Goal: Task Accomplishment & Management: Manage account settings

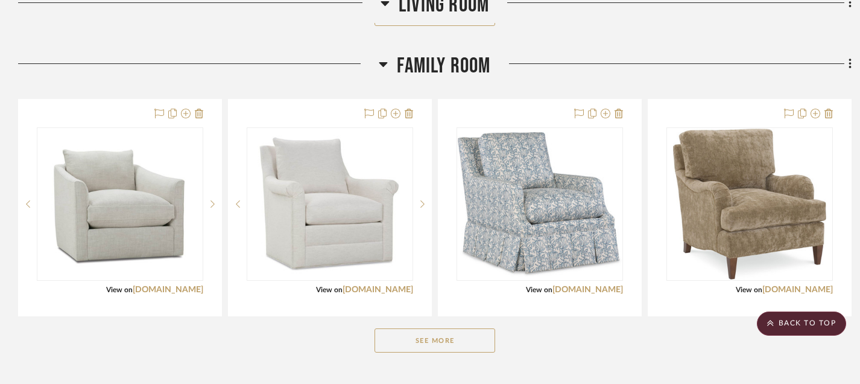
scroll to position [1673, 0]
click at [418, 336] on button "See More" at bounding box center [435, 340] width 121 height 24
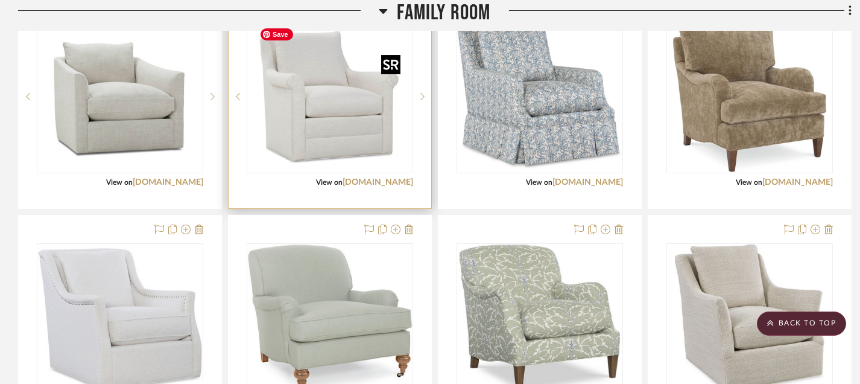
scroll to position [1754, 0]
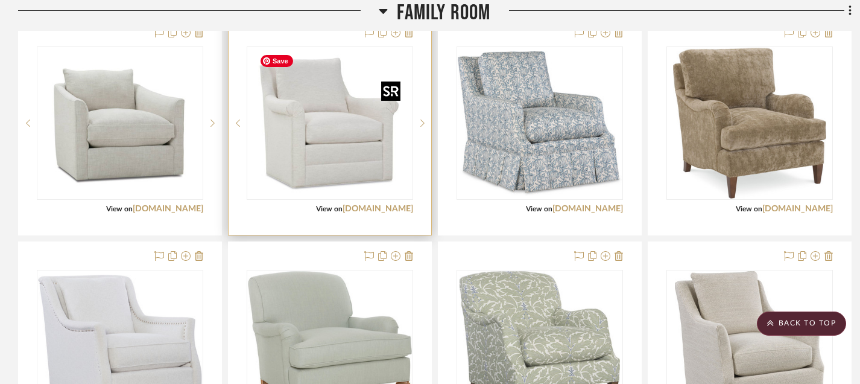
click at [337, 145] on img "0" at bounding box center [330, 123] width 151 height 151
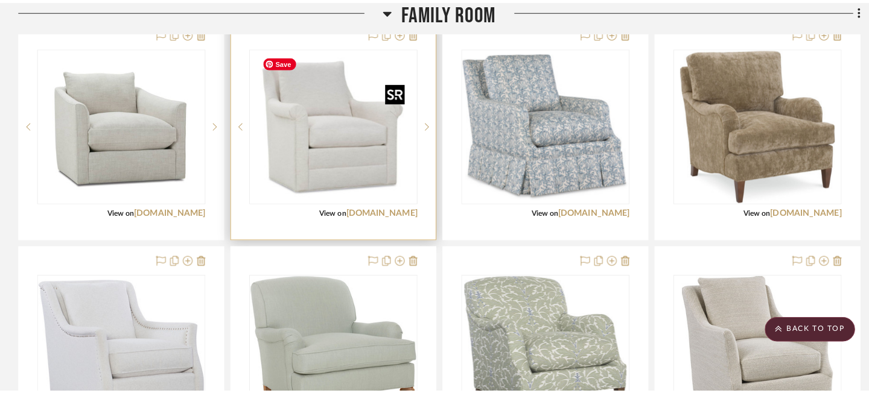
scroll to position [0, 0]
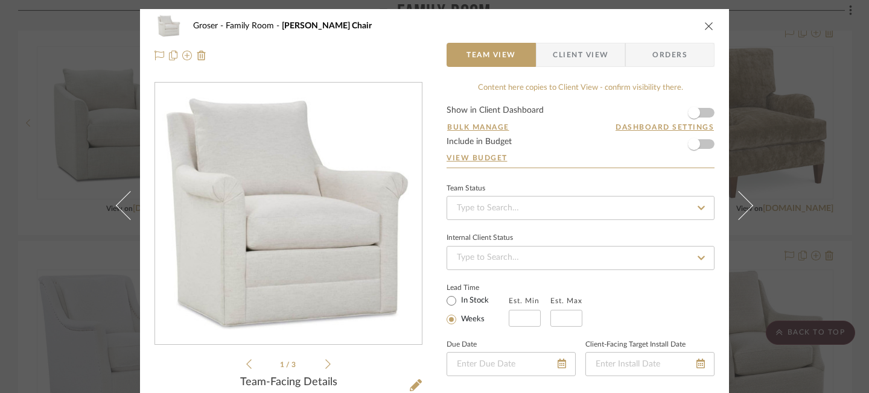
click at [706, 23] on icon "close" at bounding box center [709, 26] width 10 height 10
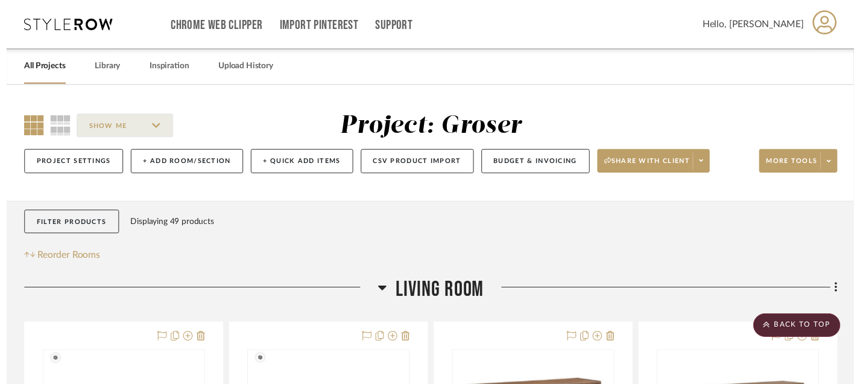
scroll to position [1754, 0]
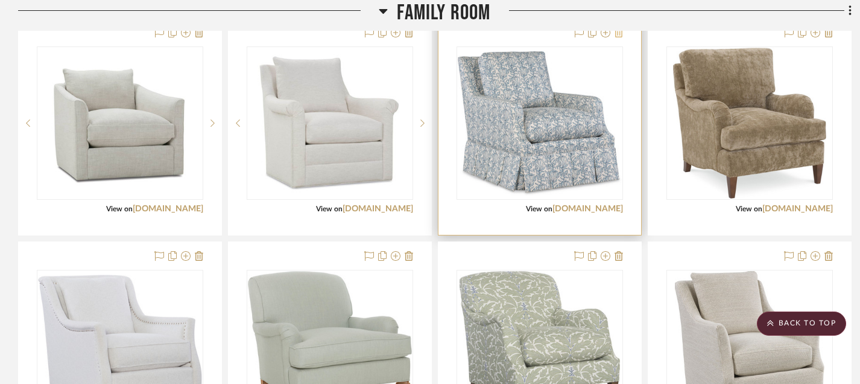
click at [619, 37] on icon at bounding box center [619, 33] width 8 height 10
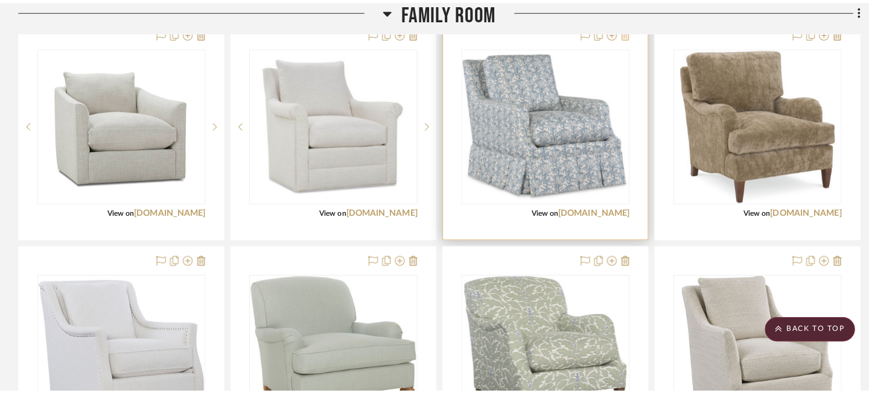
scroll to position [0, 0]
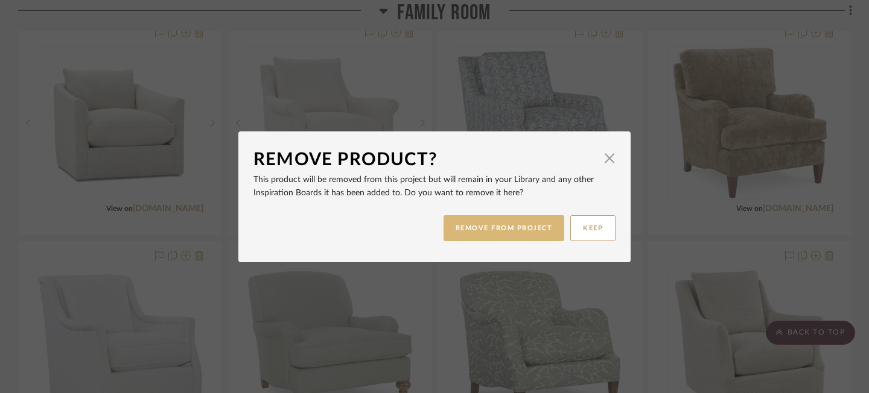
click at [490, 227] on button "REMOVE FROM PROJECT" at bounding box center [503, 228] width 121 height 26
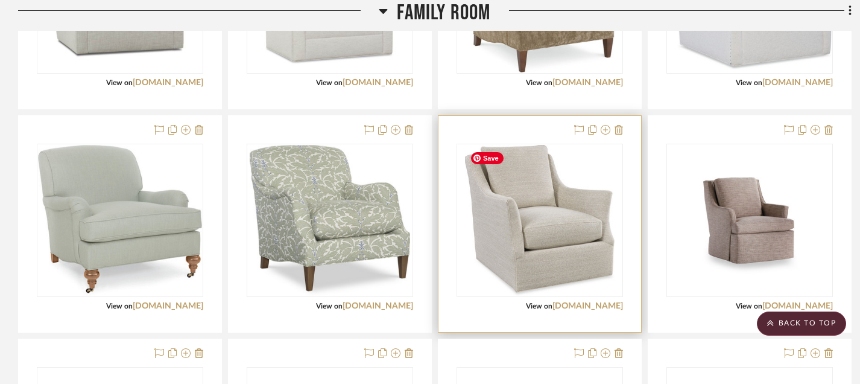
scroll to position [1882, 0]
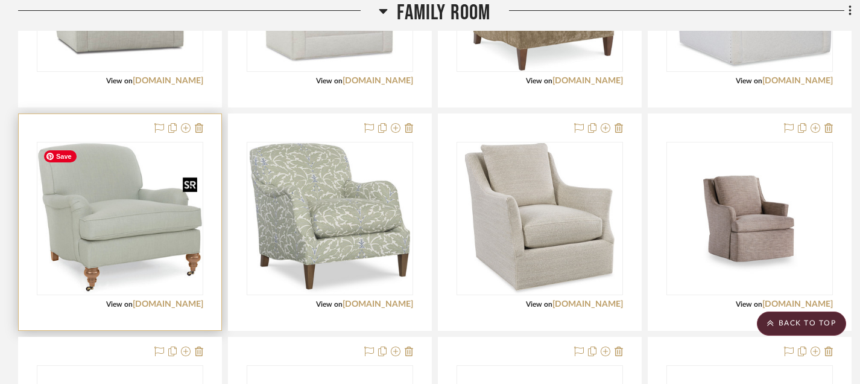
click at [113, 197] on img "0" at bounding box center [120, 218] width 164 height 151
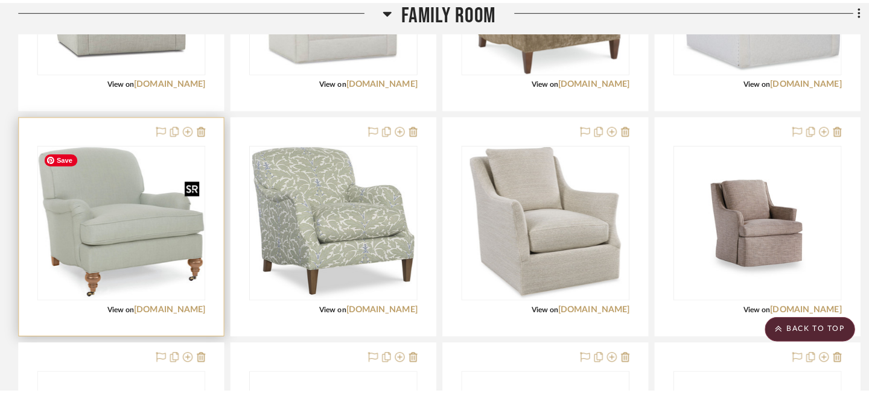
scroll to position [0, 0]
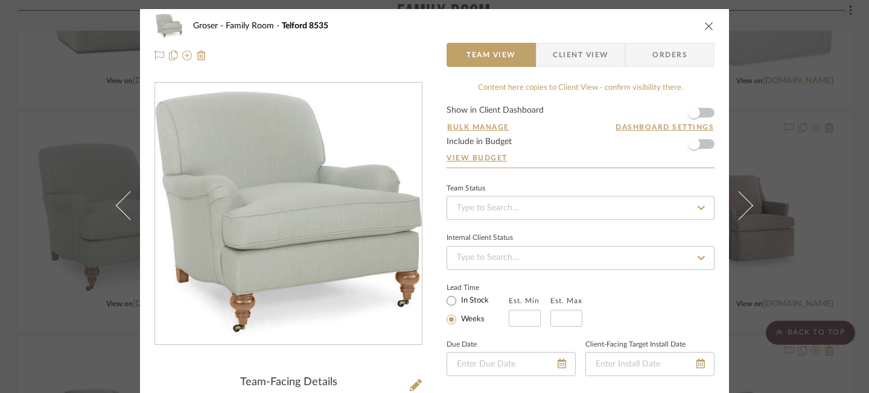
click at [704, 25] on icon "close" at bounding box center [709, 26] width 10 height 10
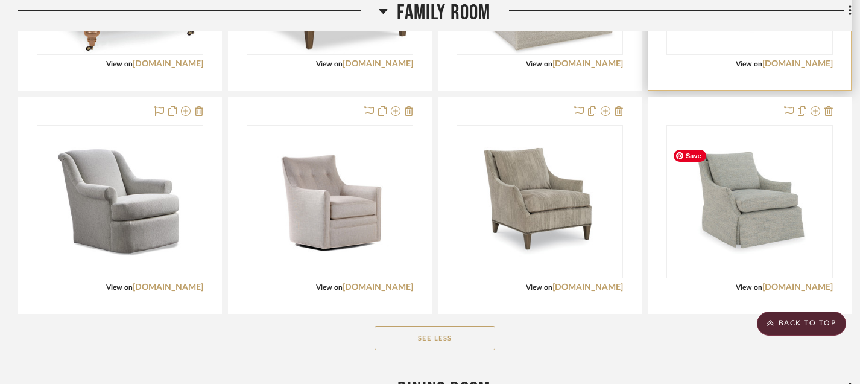
scroll to position [2136, 0]
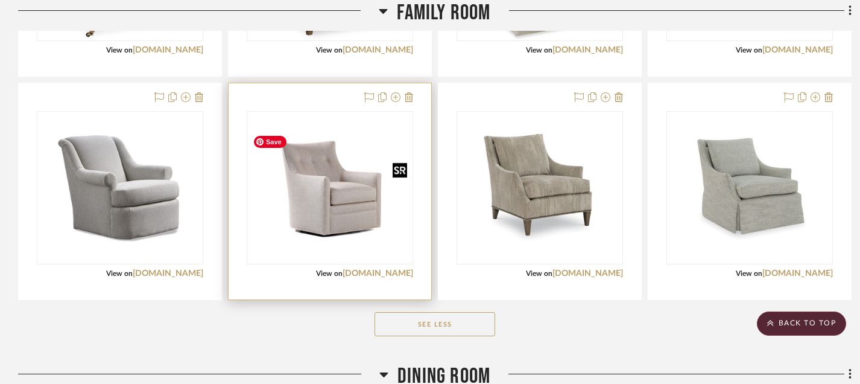
click at [329, 225] on img "0" at bounding box center [330, 187] width 164 height 117
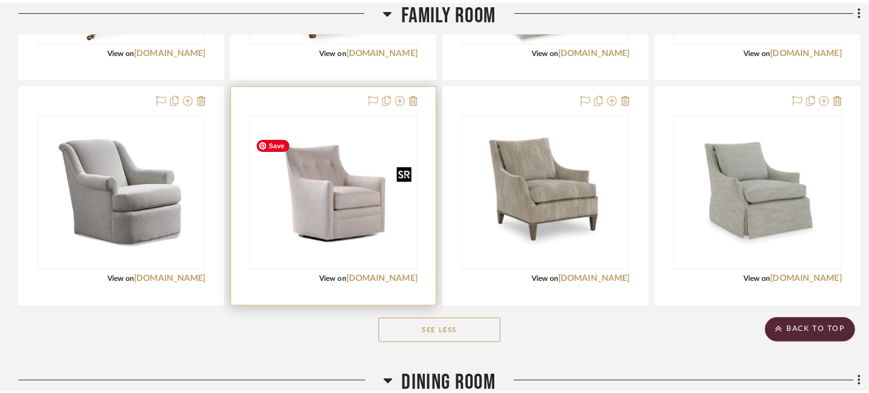
scroll to position [0, 0]
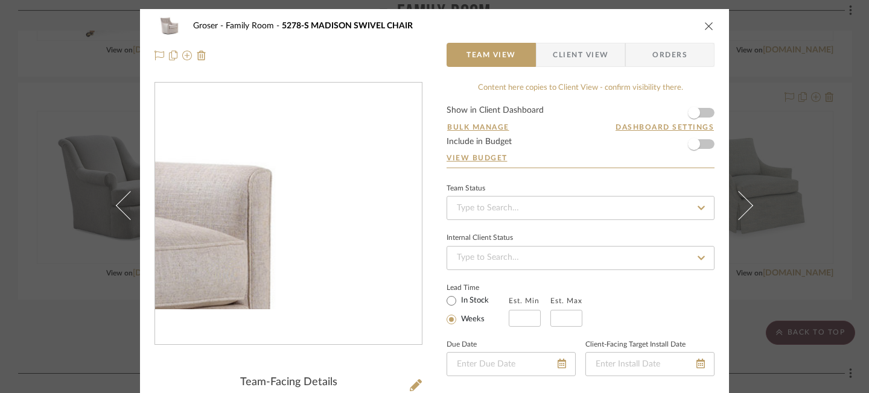
click at [393, 205] on img "0" at bounding box center [288, 214] width 267 height 191
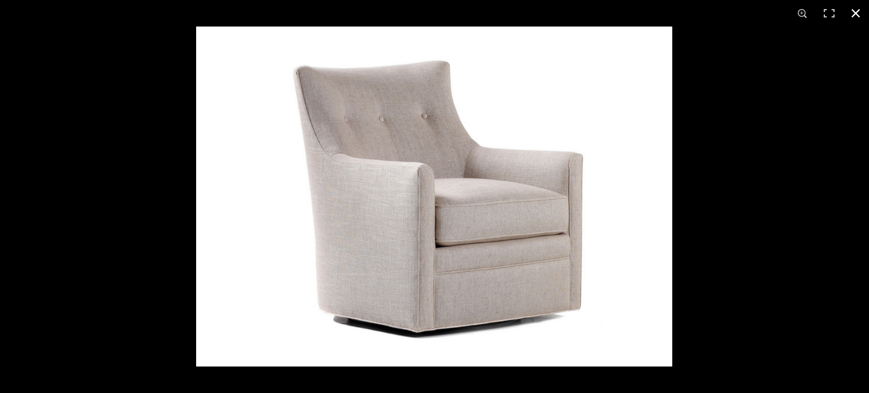
click at [855, 11] on button at bounding box center [855, 13] width 27 height 27
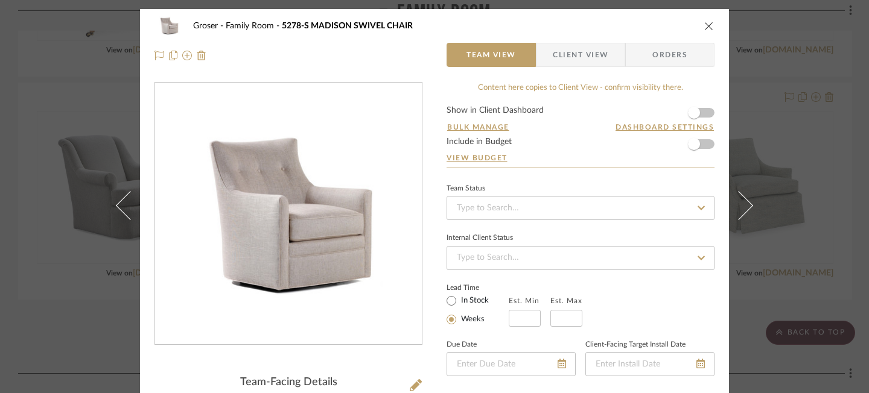
click at [704, 25] on icon "close" at bounding box center [709, 26] width 10 height 10
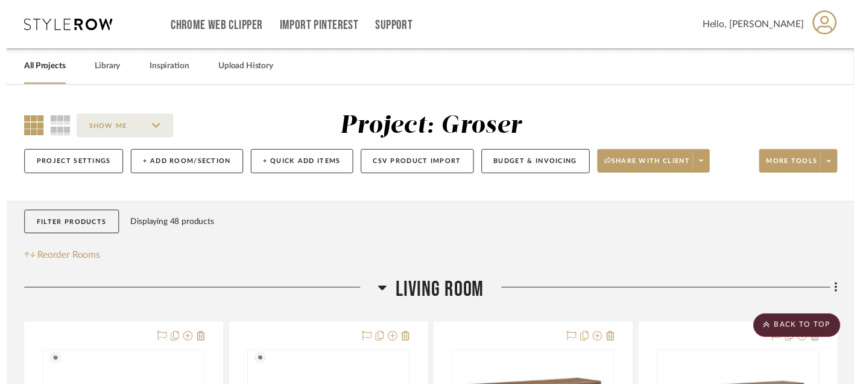
scroll to position [2136, 0]
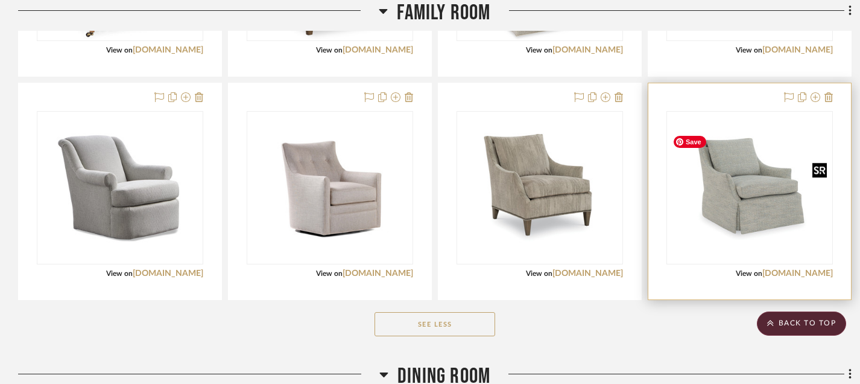
click at [756, 197] on img "0" at bounding box center [750, 187] width 164 height 117
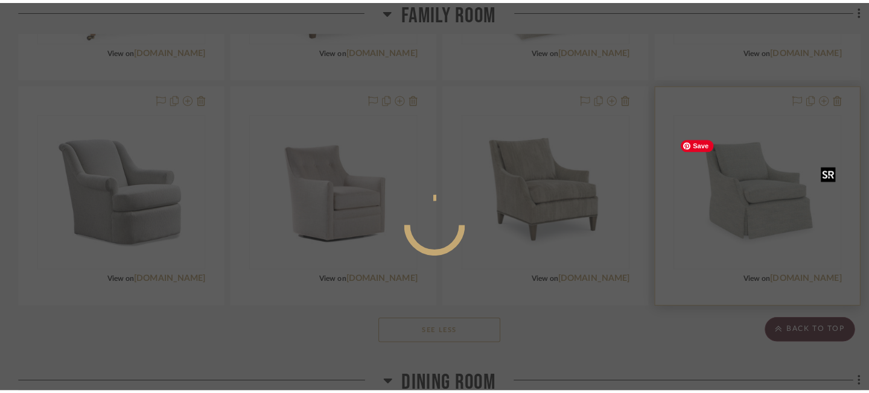
scroll to position [0, 0]
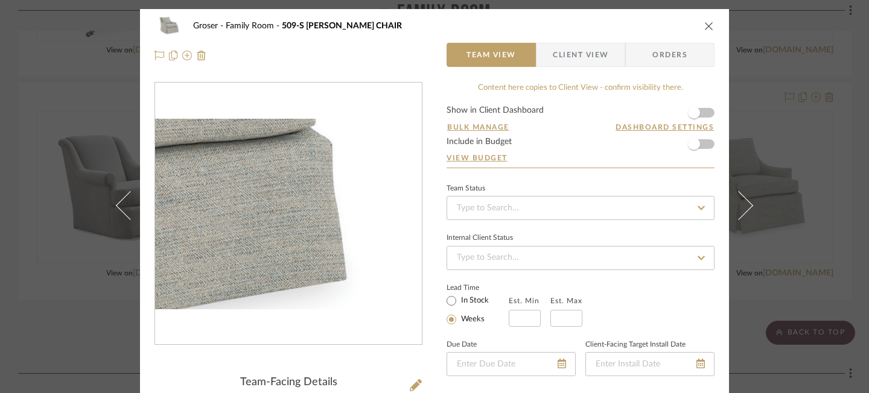
click at [354, 249] on img "0" at bounding box center [288, 214] width 267 height 191
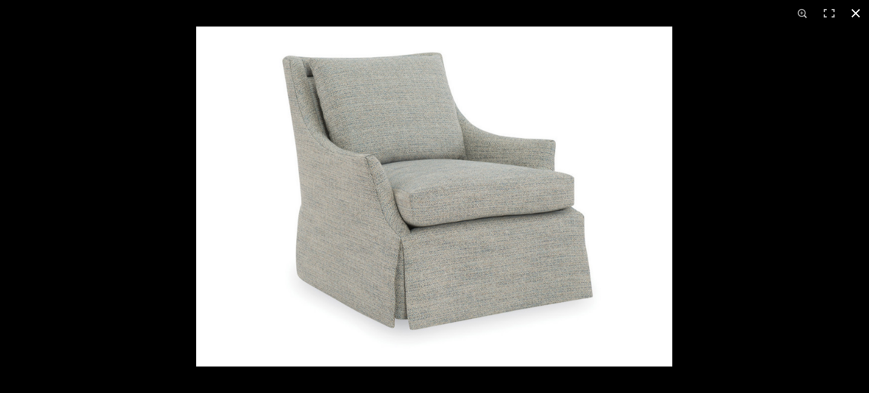
click at [855, 12] on button at bounding box center [855, 13] width 27 height 27
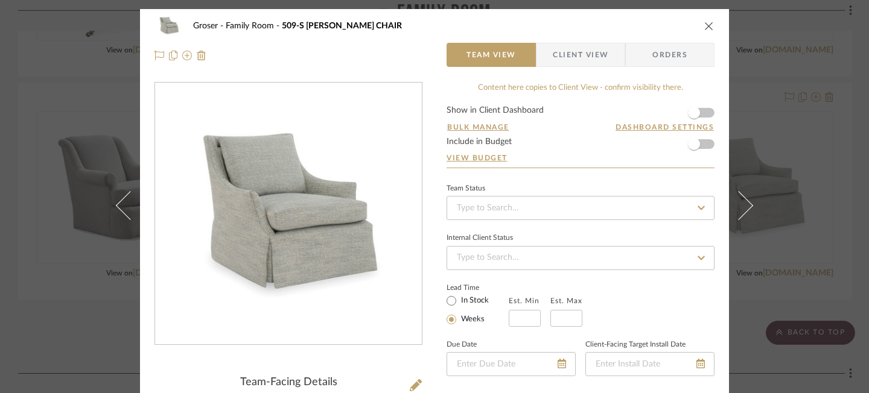
click at [704, 27] on icon "close" at bounding box center [709, 26] width 10 height 10
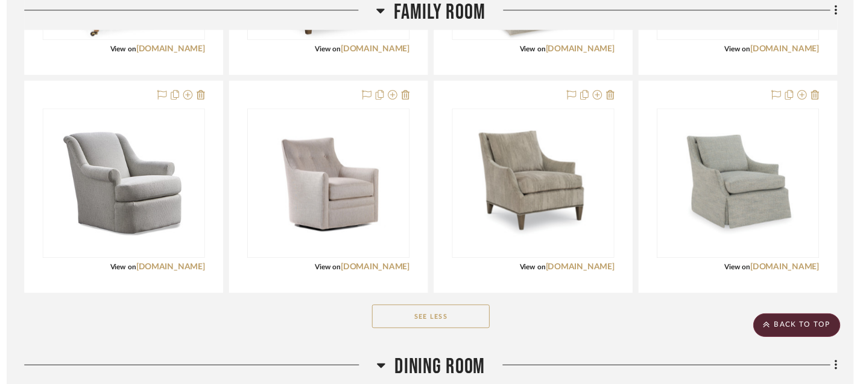
scroll to position [2136, 0]
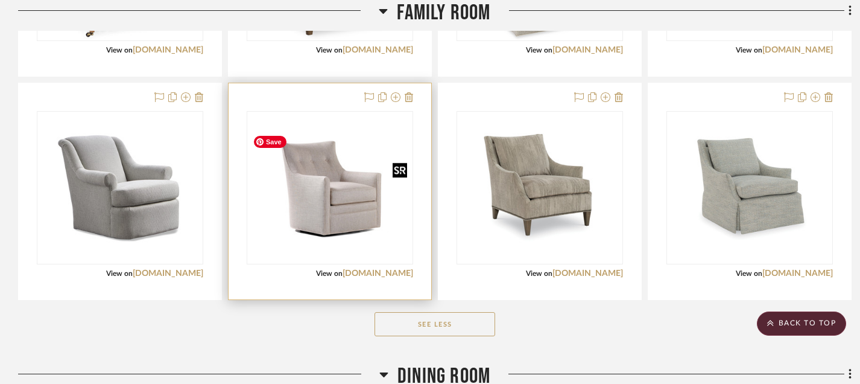
click at [346, 147] on img "0" at bounding box center [330, 187] width 164 height 117
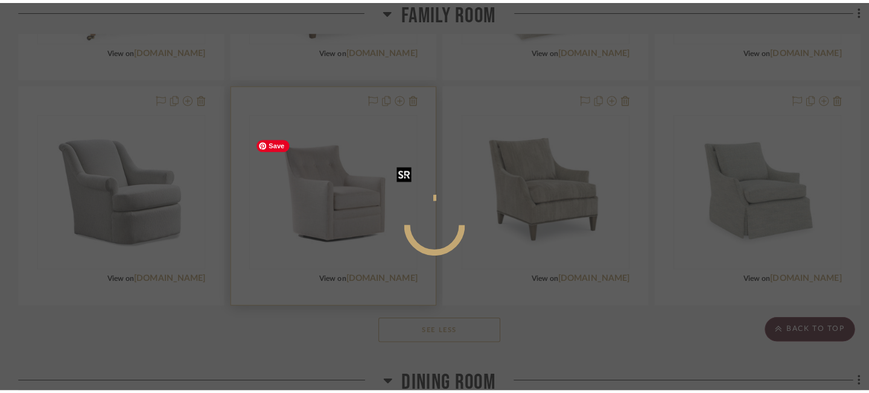
scroll to position [0, 0]
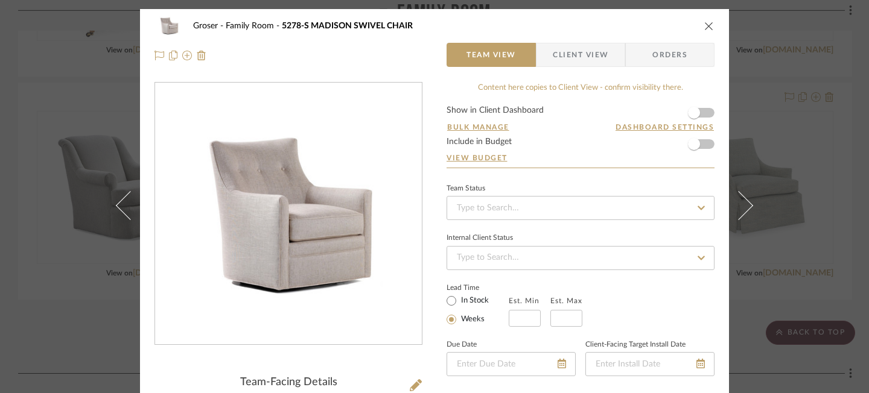
click at [371, 178] on img "0" at bounding box center [288, 214] width 267 height 191
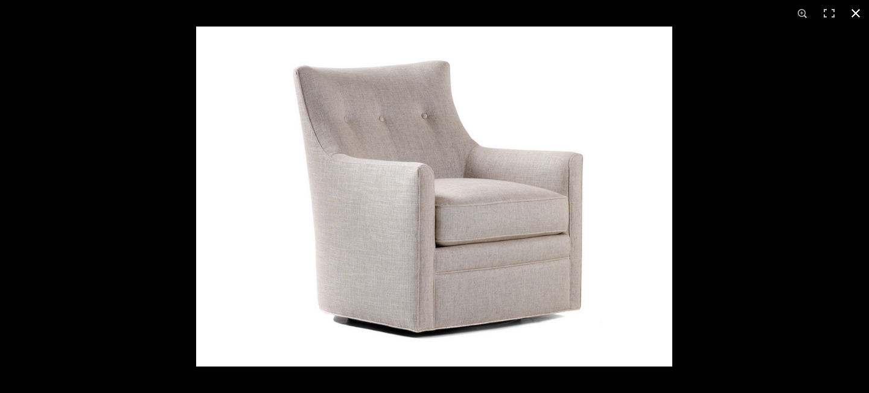
click at [855, 10] on button at bounding box center [855, 13] width 27 height 27
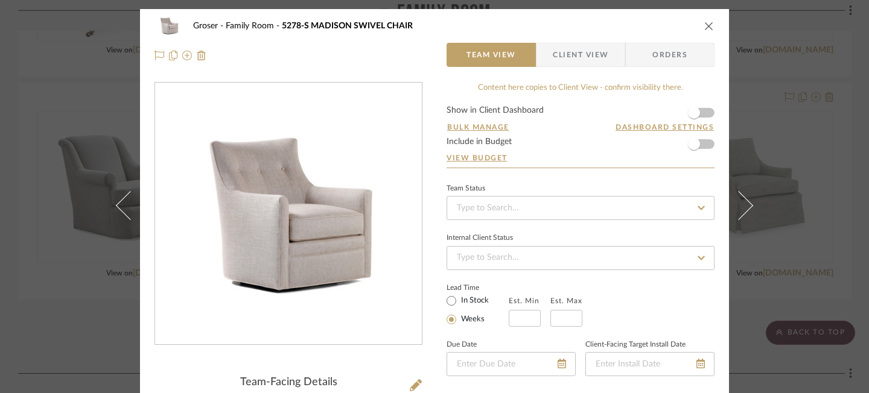
click at [707, 28] on icon "close" at bounding box center [709, 26] width 10 height 10
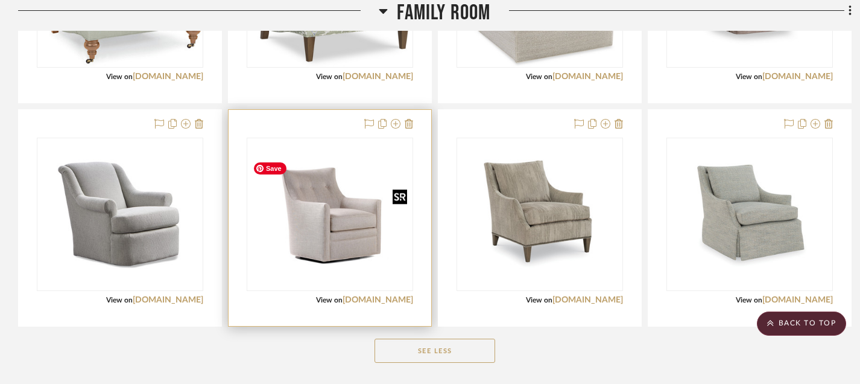
scroll to position [2087, 0]
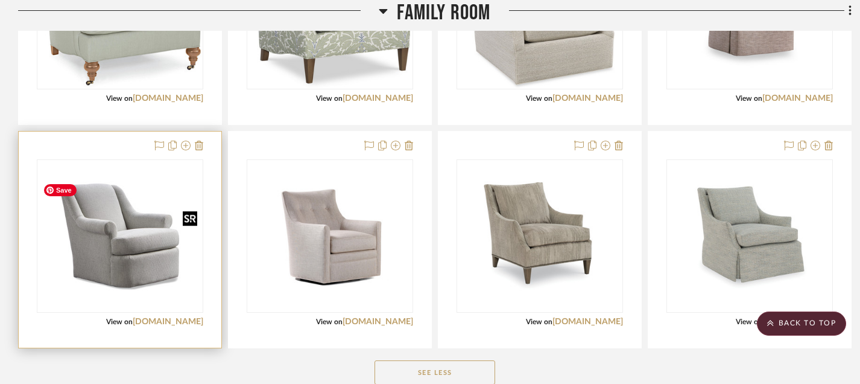
click at [140, 258] on img "0" at bounding box center [120, 235] width 164 height 117
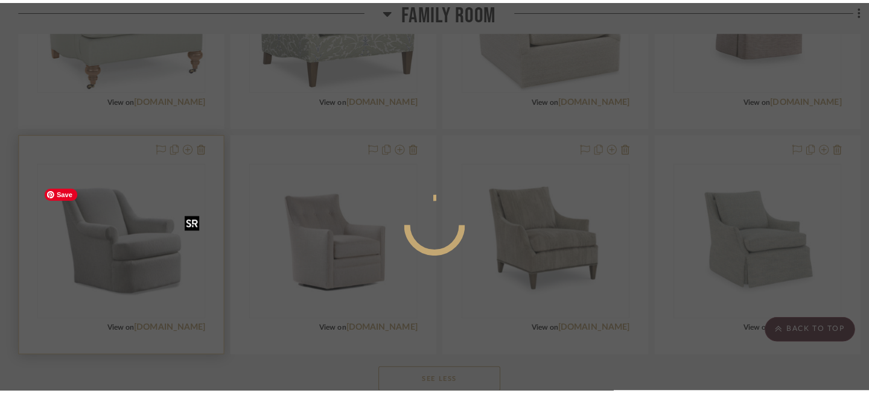
scroll to position [0, 0]
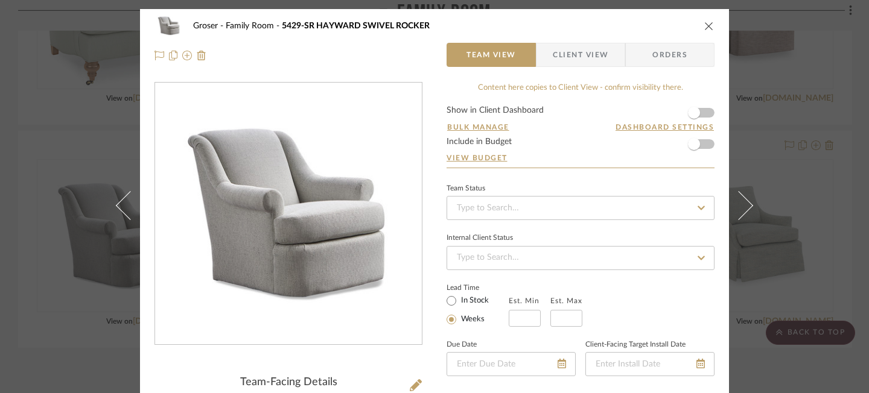
click at [704, 25] on icon "close" at bounding box center [709, 26] width 10 height 10
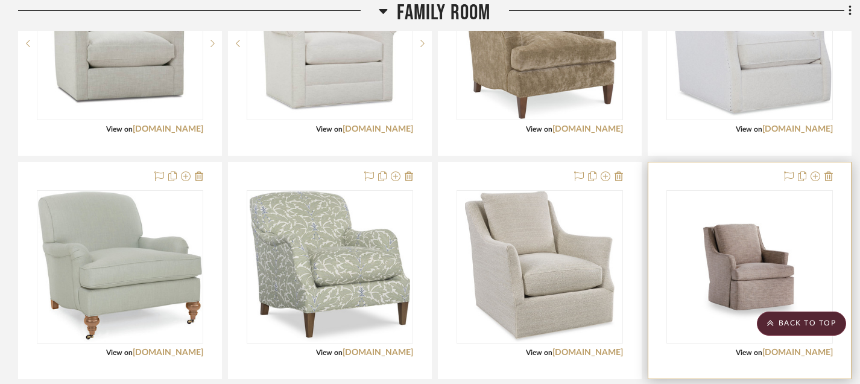
scroll to position [1834, 0]
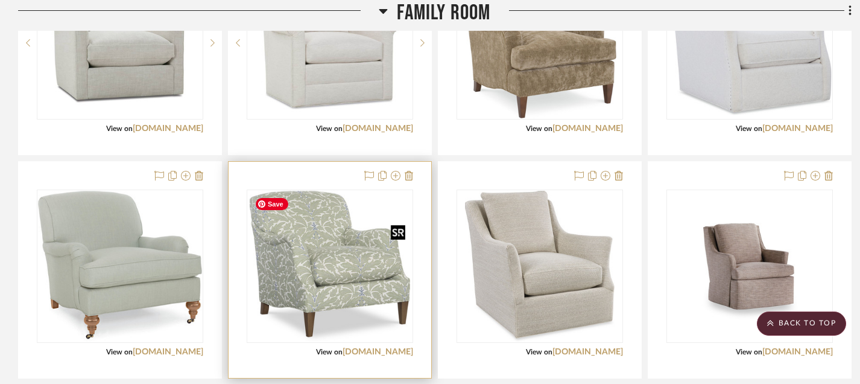
click at [335, 290] on img "0" at bounding box center [330, 266] width 160 height 151
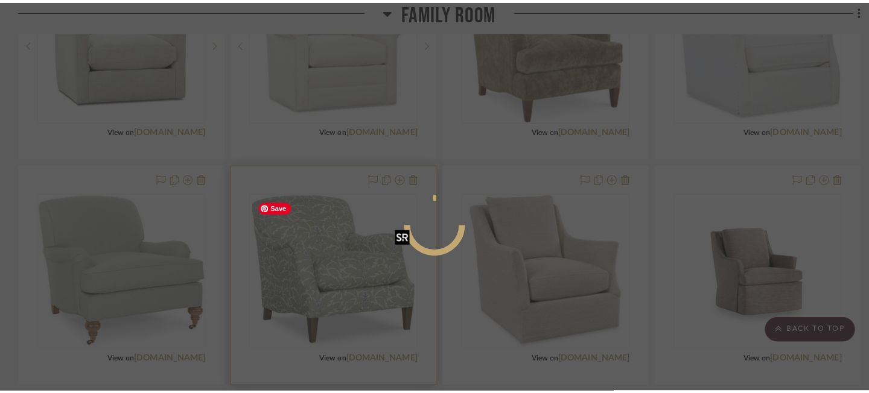
scroll to position [0, 0]
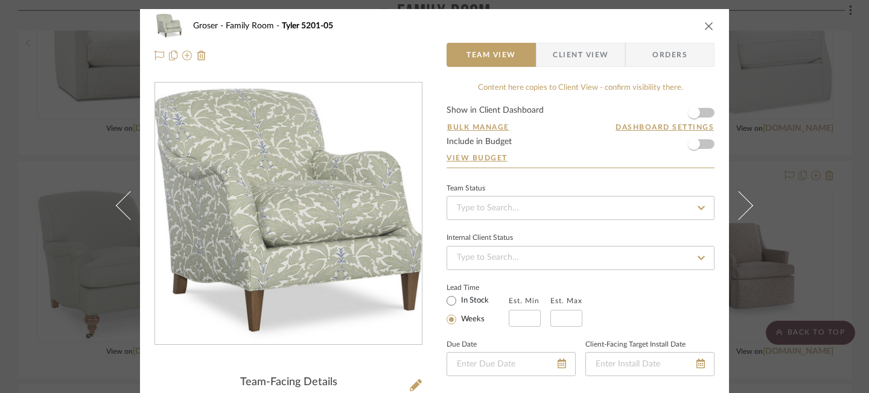
click at [705, 25] on icon "close" at bounding box center [709, 26] width 10 height 10
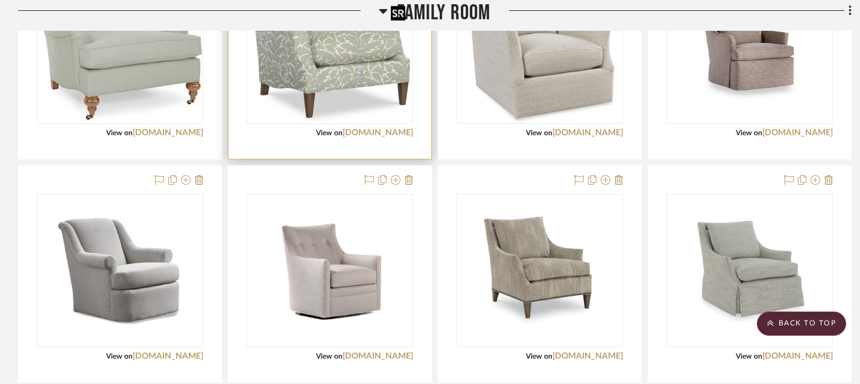
scroll to position [2054, 0]
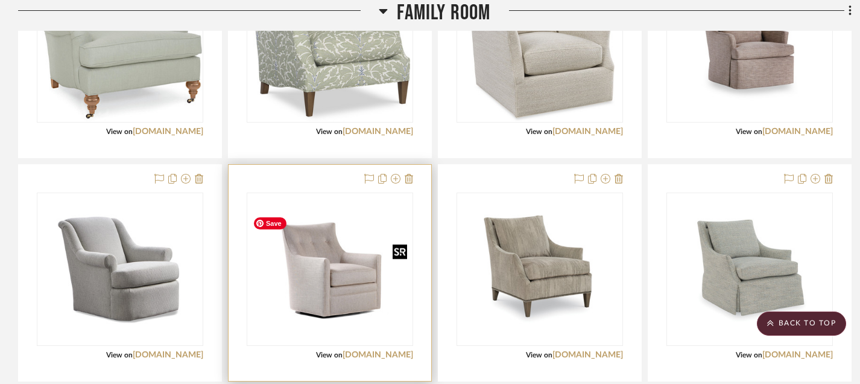
click at [344, 299] on img "0" at bounding box center [330, 269] width 164 height 117
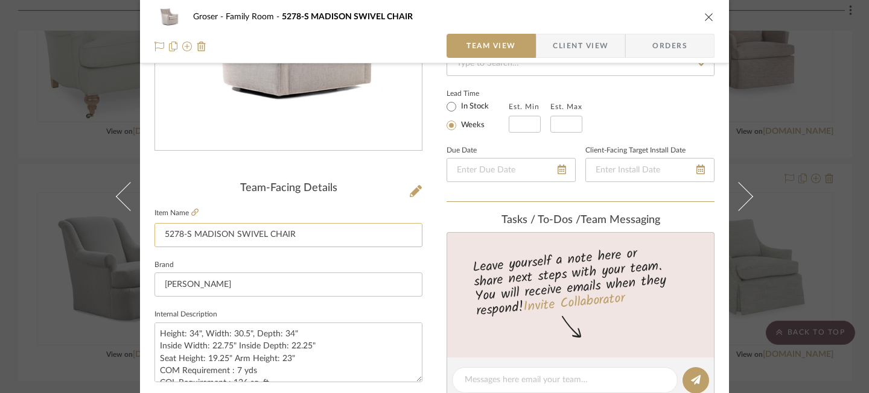
scroll to position [212, 0]
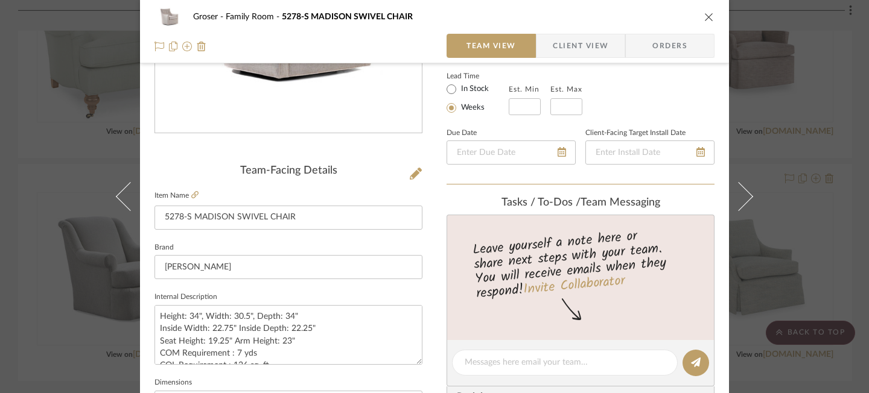
click at [706, 21] on icon "close" at bounding box center [709, 17] width 10 height 10
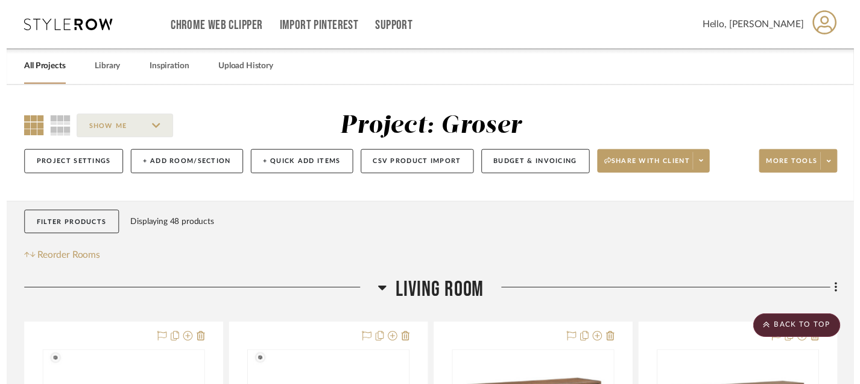
scroll to position [2054, 0]
